Goal: Information Seeking & Learning: Learn about a topic

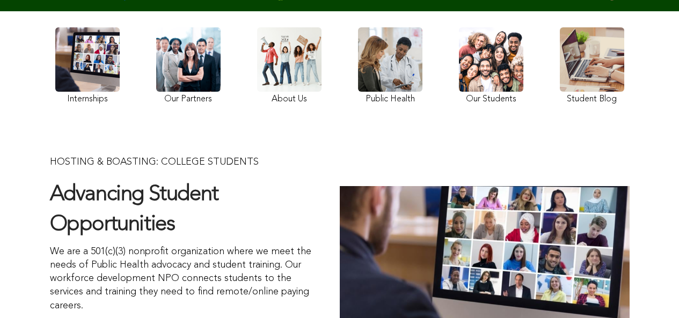
scroll to position [87, 0]
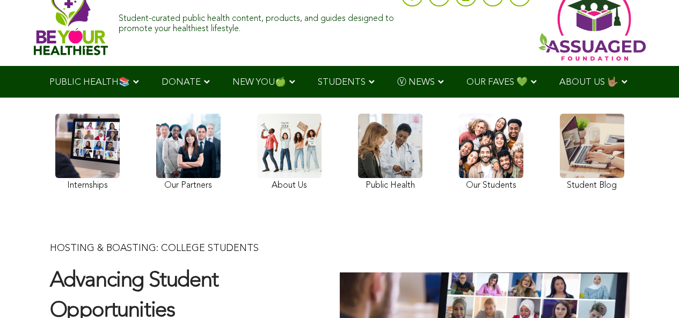
click at [257, 177] on link at bounding box center [289, 154] width 64 height 80
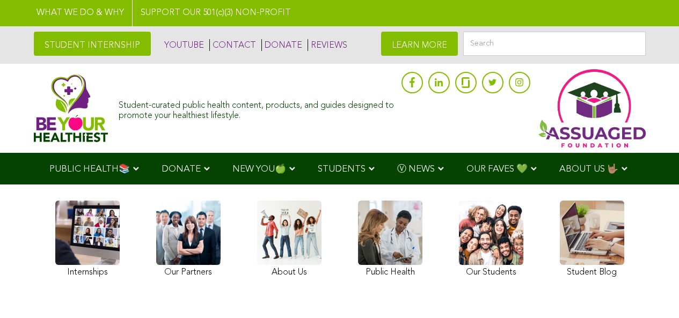
click at [265, 9] on link at bounding box center [339, 13] width 679 height 26
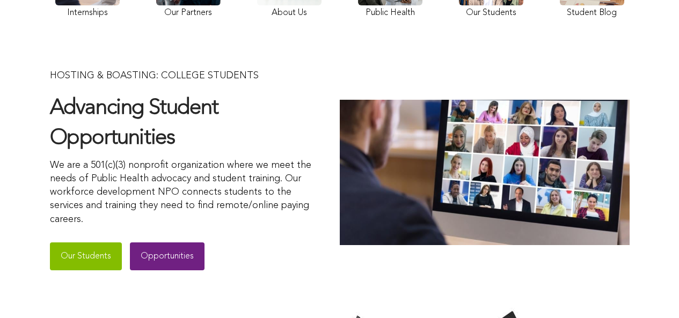
scroll to position [167, 0]
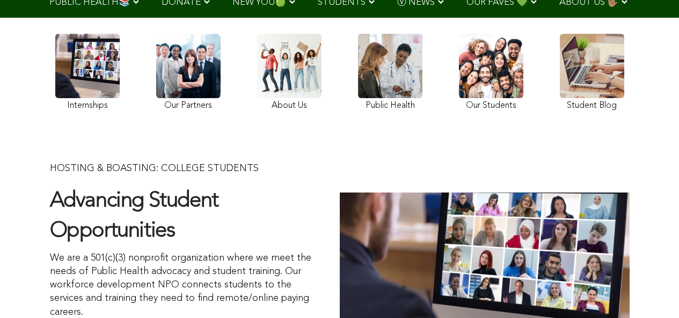
click at [257, 114] on link at bounding box center [289, 74] width 64 height 80
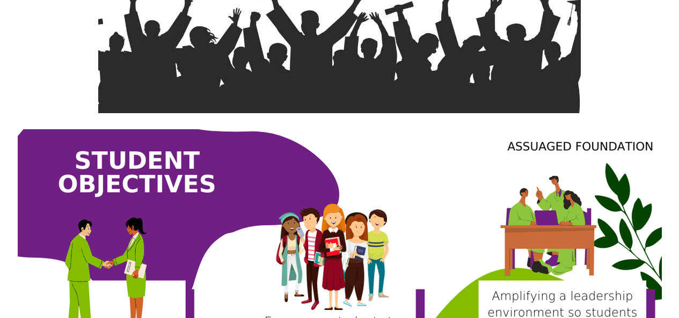
scroll to position [699, 0]
